Goal: Navigation & Orientation: Find specific page/section

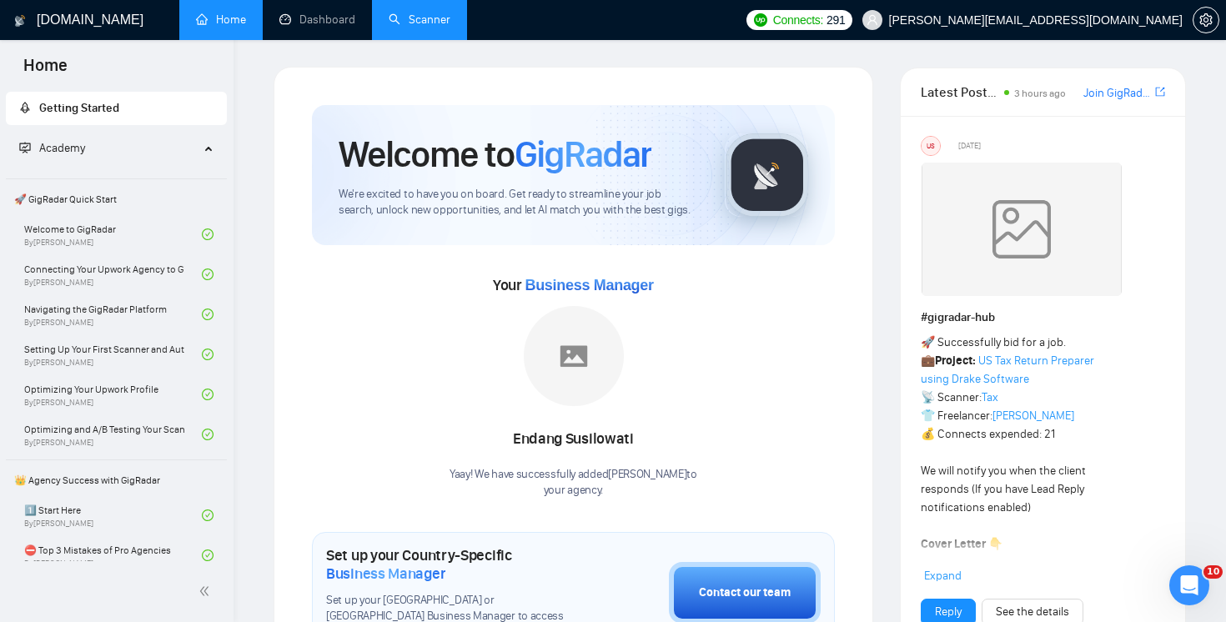
click at [416, 27] on link "Scanner" at bounding box center [420, 20] width 62 height 14
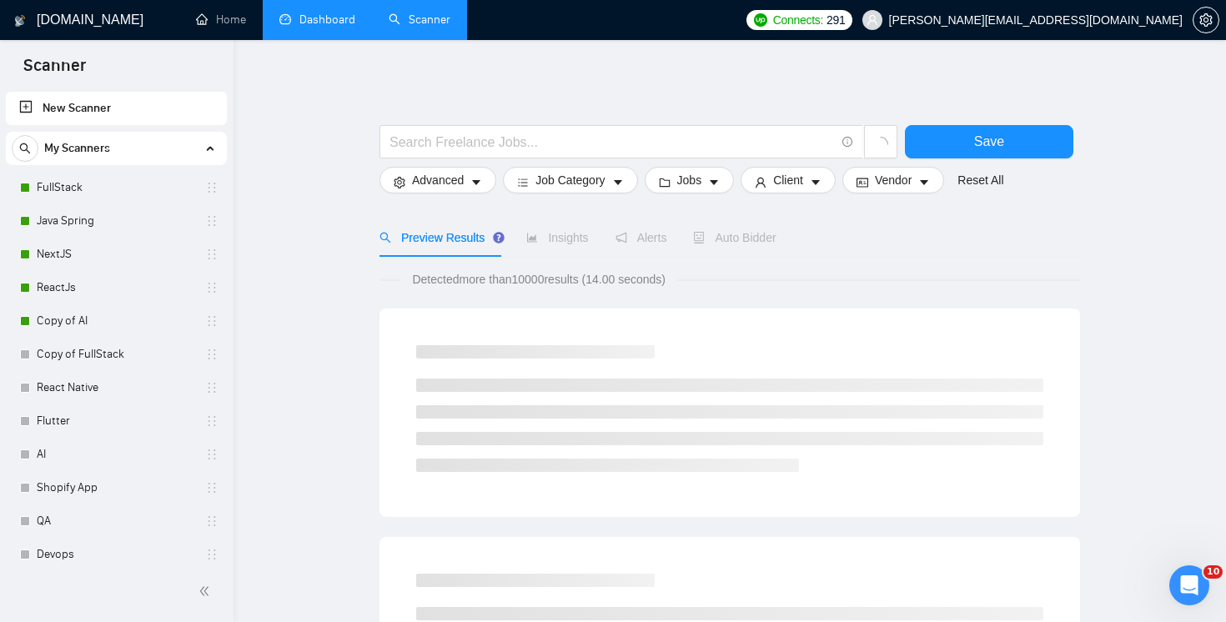
click at [322, 25] on link "Dashboard" at bounding box center [317, 20] width 76 height 14
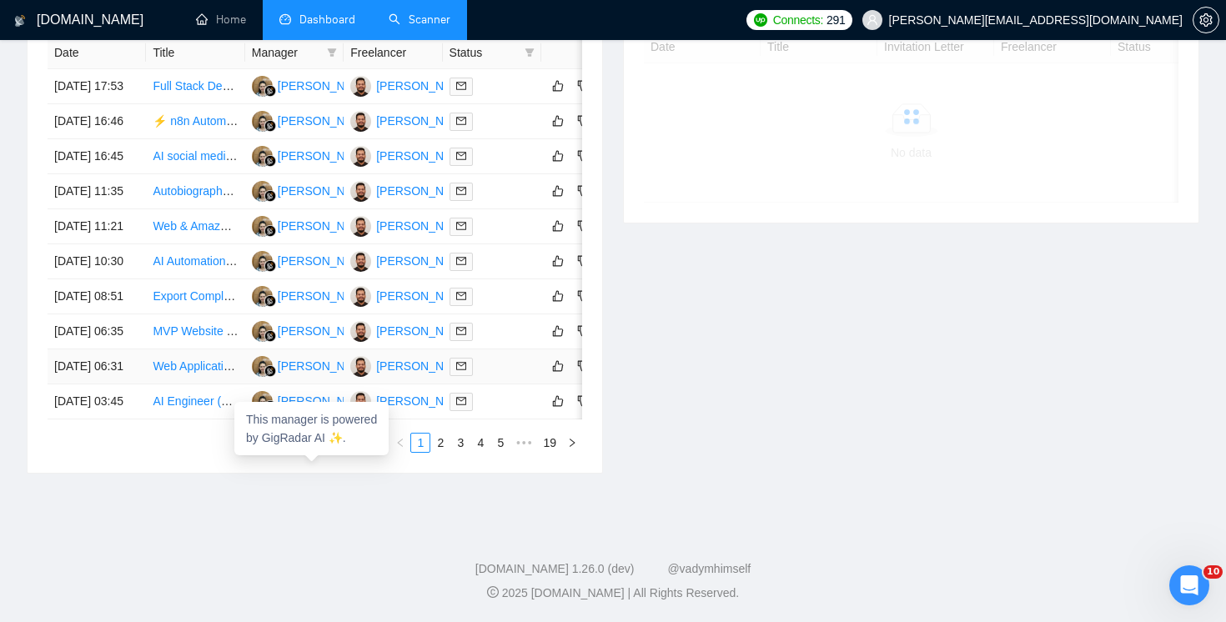
scroll to position [784, 0]
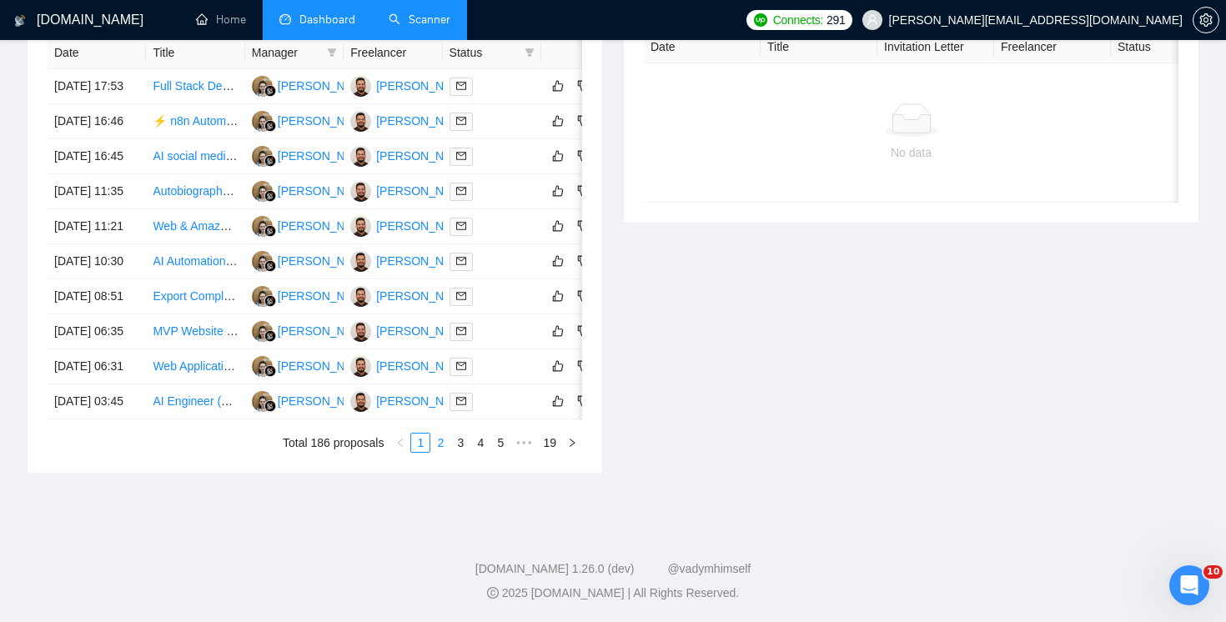
click at [441, 452] on link "2" at bounding box center [440, 443] width 18 height 18
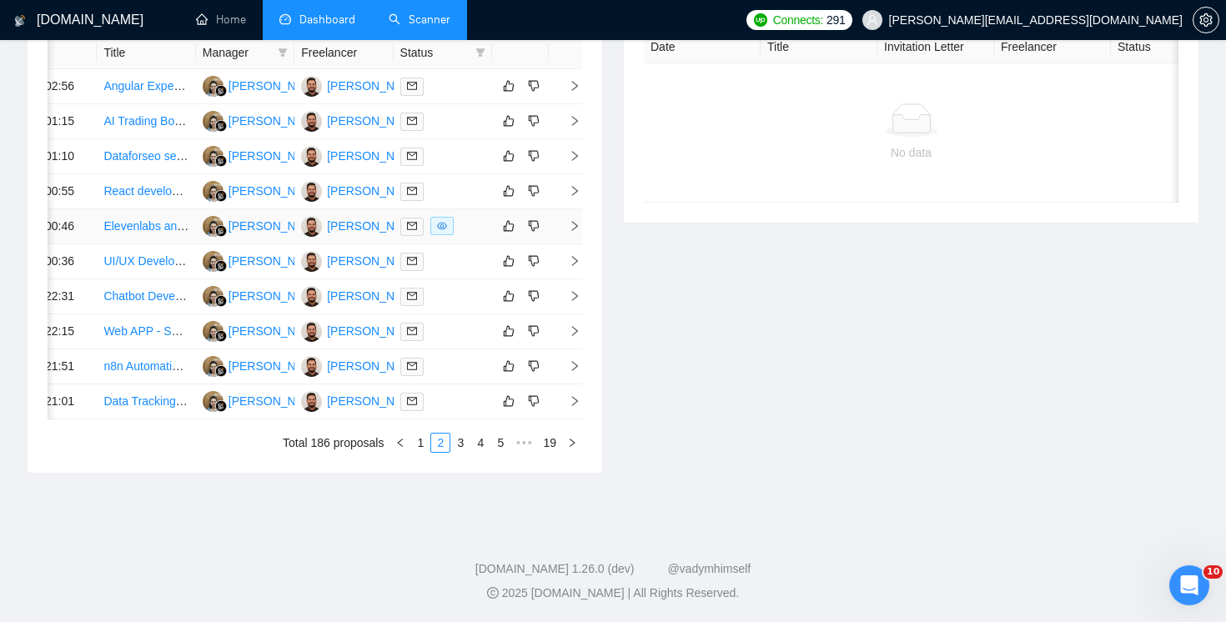
click at [576, 232] on icon "right" at bounding box center [575, 226] width 12 height 12
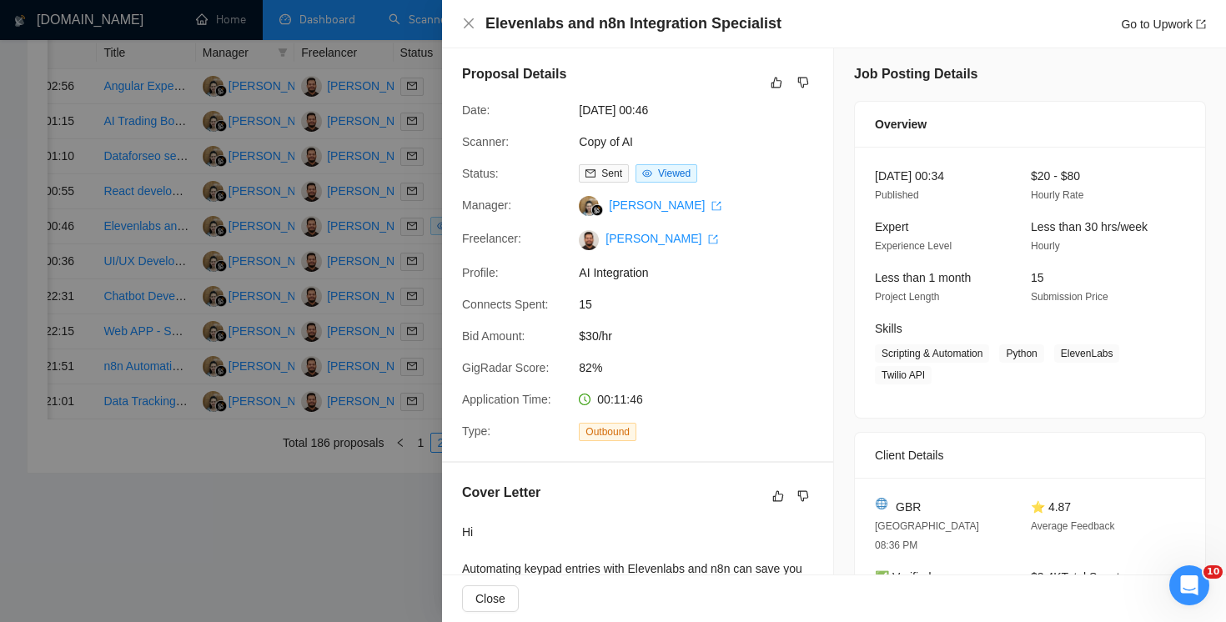
scroll to position [0, 0]
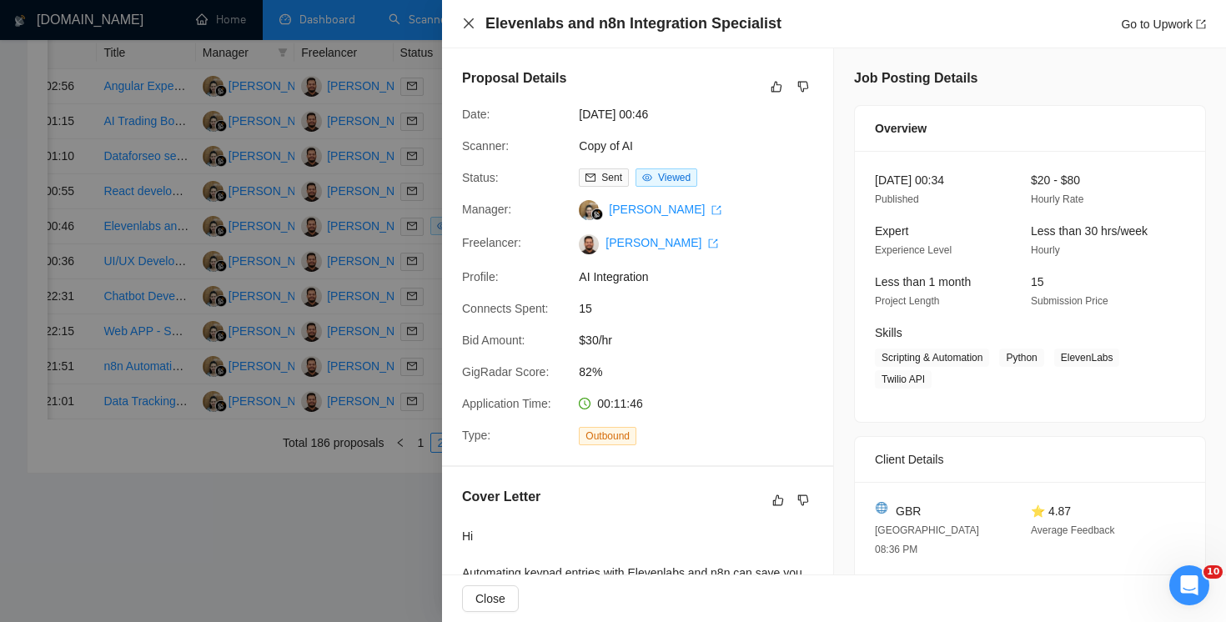
click at [471, 27] on icon "close" at bounding box center [469, 23] width 10 height 10
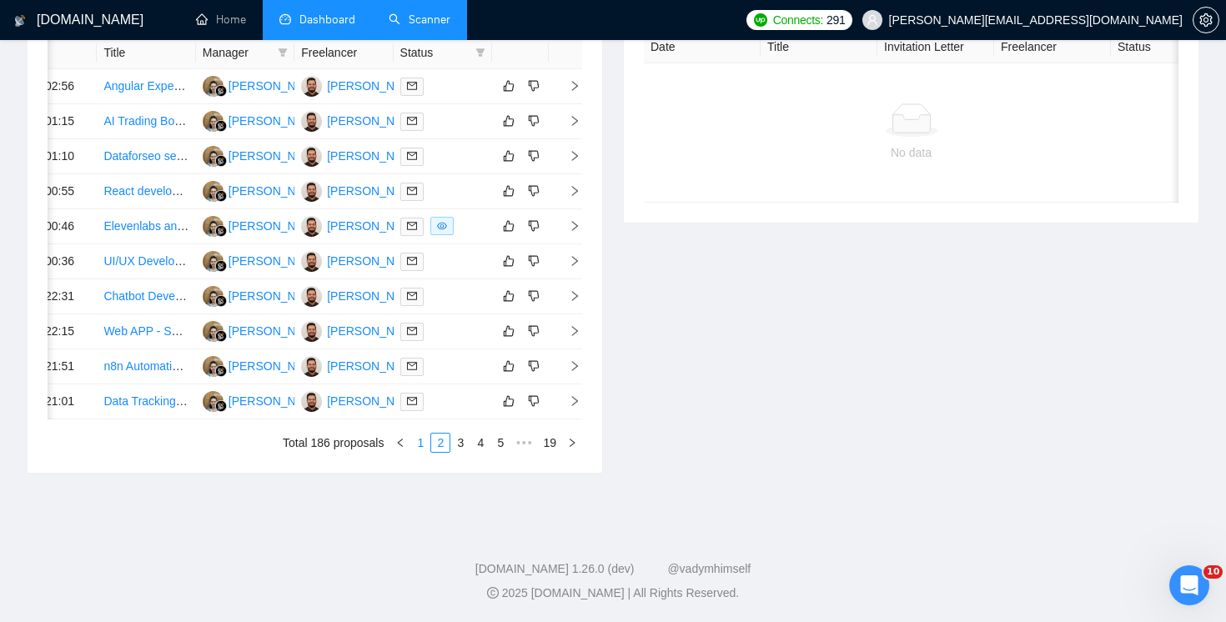
click at [419, 452] on link "1" at bounding box center [420, 443] width 18 height 18
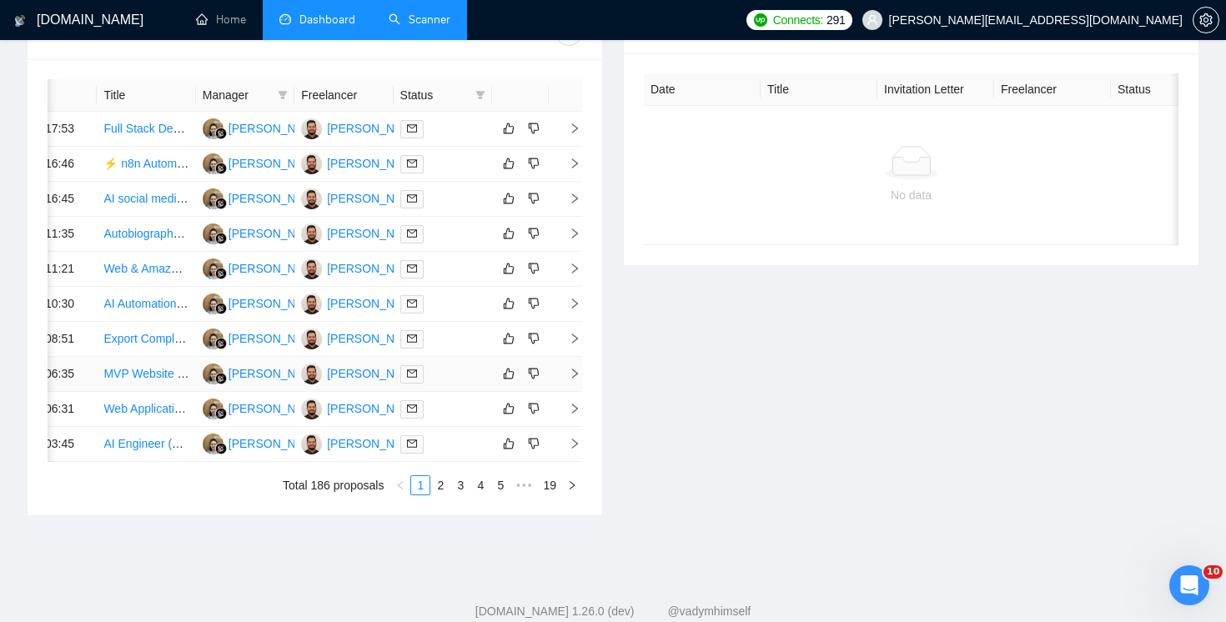
scroll to position [694, 0]
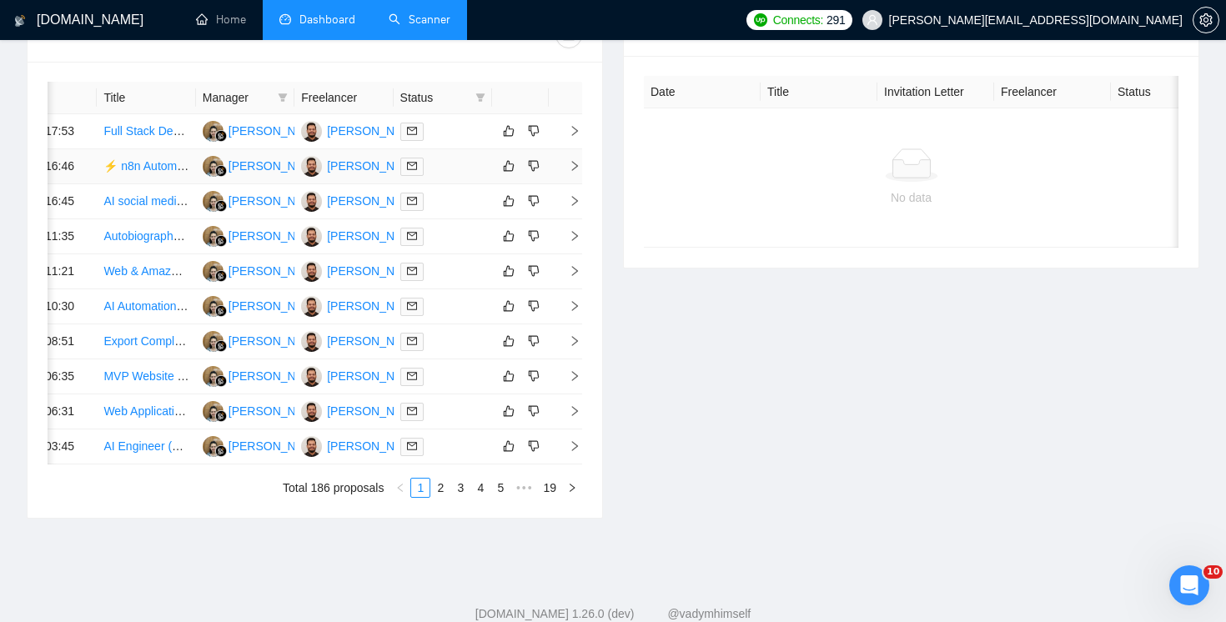
click at [574, 184] on td at bounding box center [565, 166] width 33 height 35
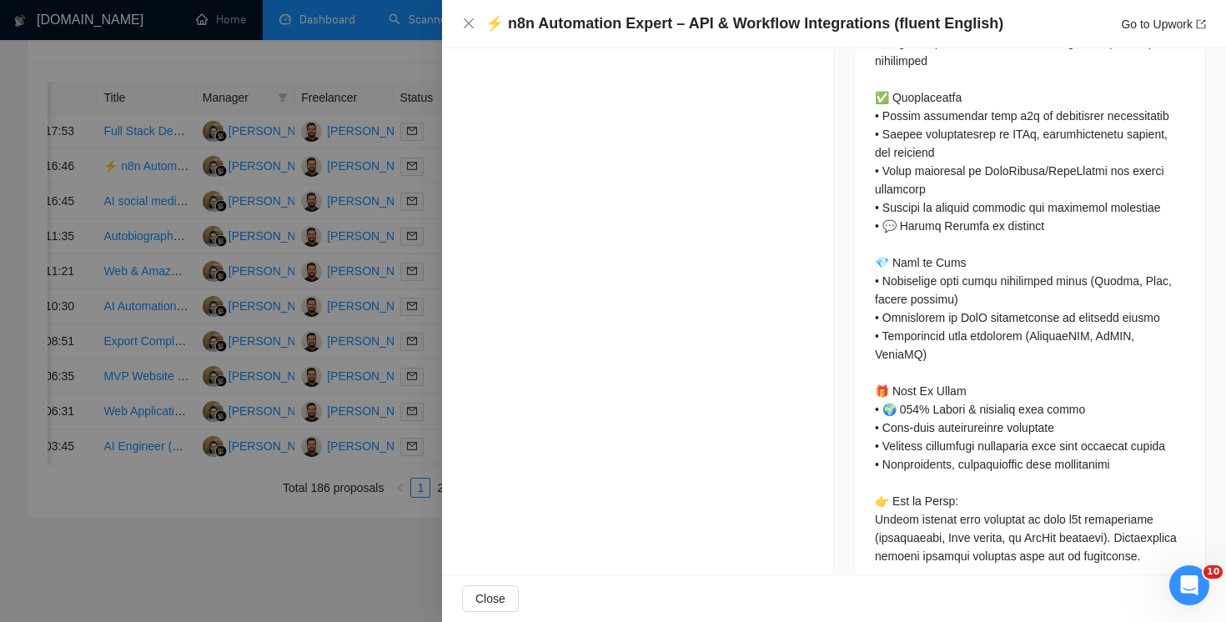
scroll to position [1091, 0]
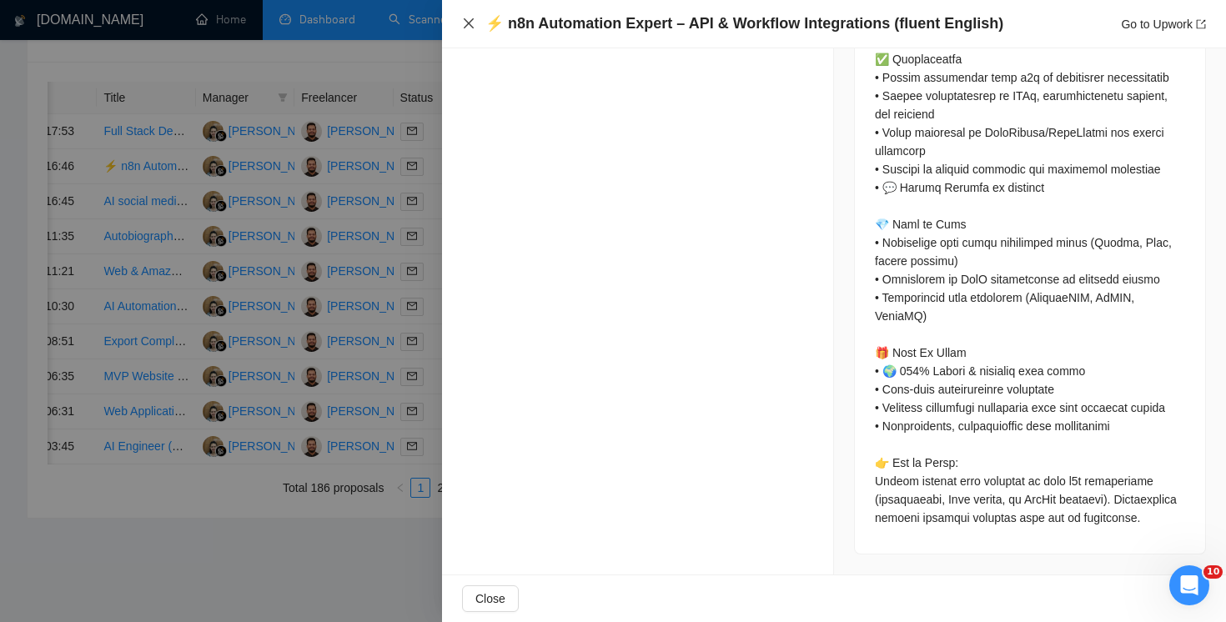
click at [472, 28] on icon "close" at bounding box center [468, 23] width 13 height 13
